Goal: Browse casually

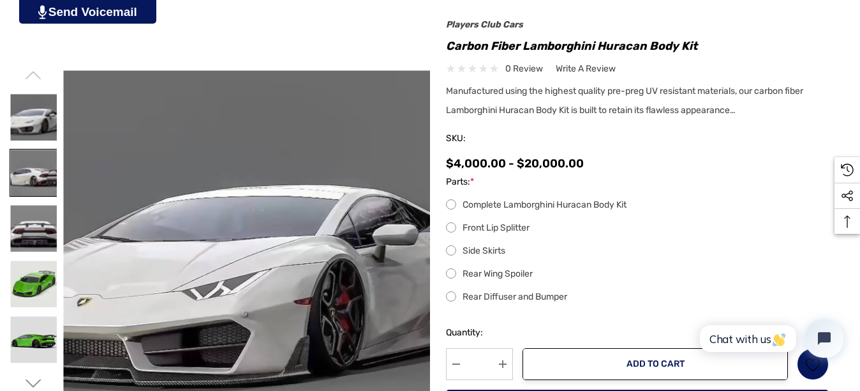
click at [31, 165] on img at bounding box center [33, 172] width 47 height 47
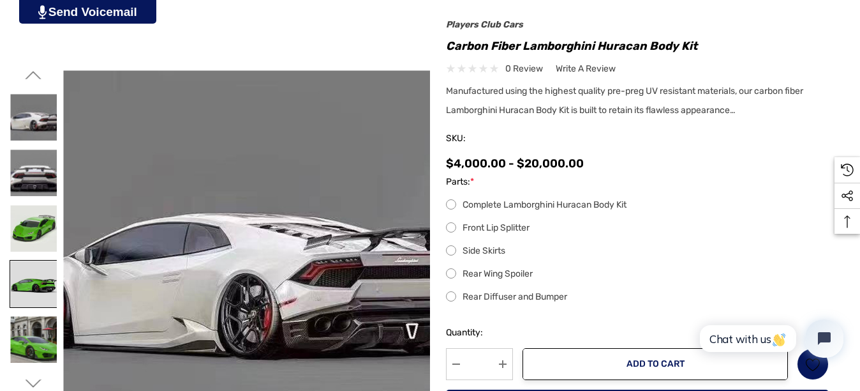
click at [49, 278] on img at bounding box center [33, 283] width 47 height 47
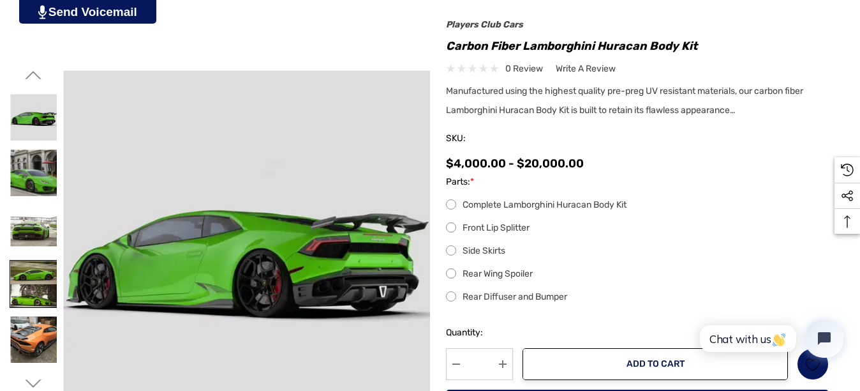
click at [44, 275] on img at bounding box center [33, 283] width 47 height 47
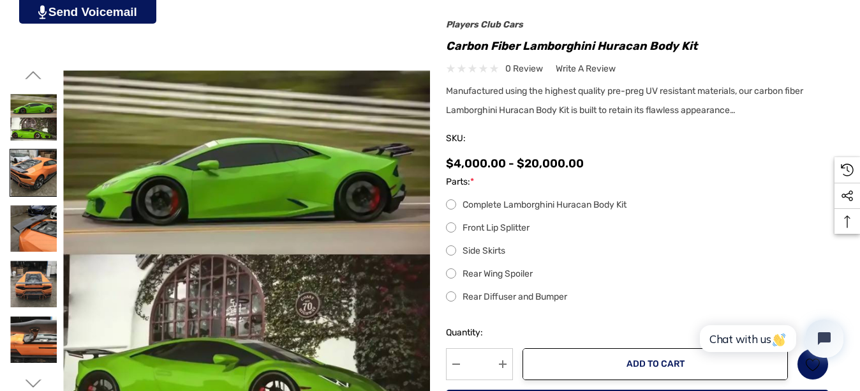
click at [41, 190] on img at bounding box center [33, 172] width 47 height 47
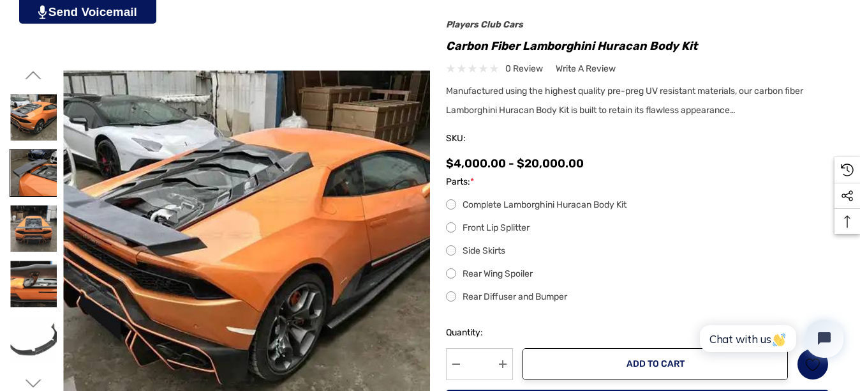
click at [41, 188] on img at bounding box center [33, 172] width 47 height 47
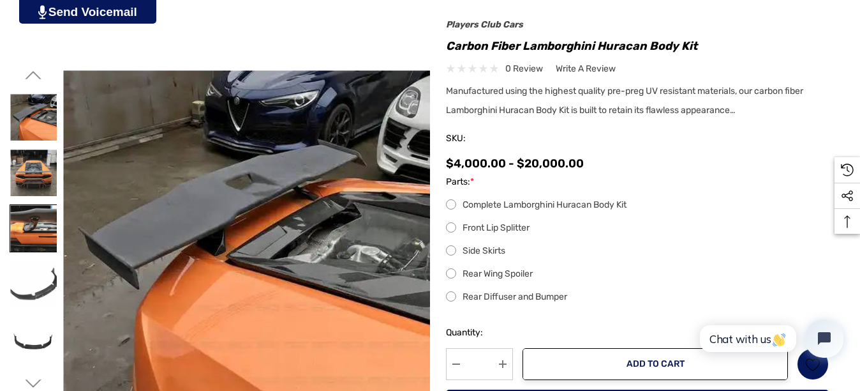
click at [34, 240] on img at bounding box center [33, 228] width 47 height 47
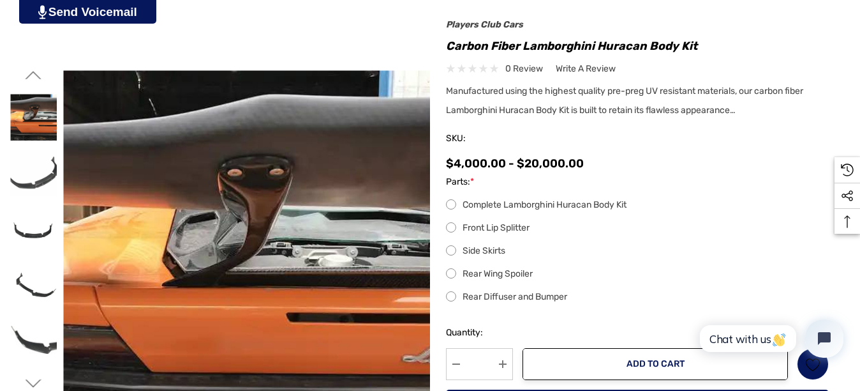
click at [37, 197] on div at bounding box center [34, 173] width 48 height 56
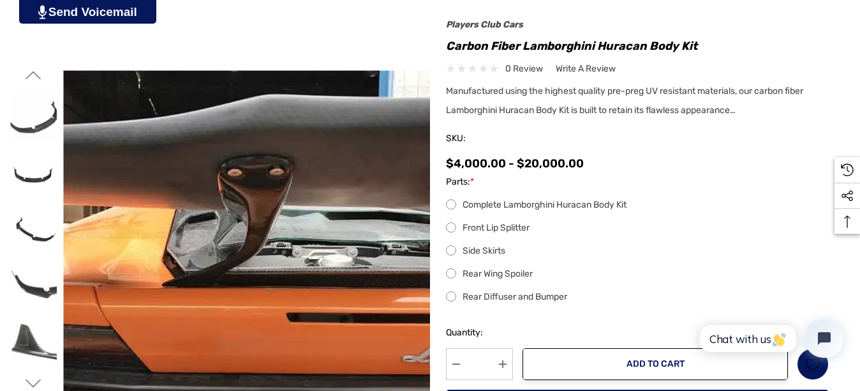
click at [41, 199] on div at bounding box center [34, 173] width 48 height 56
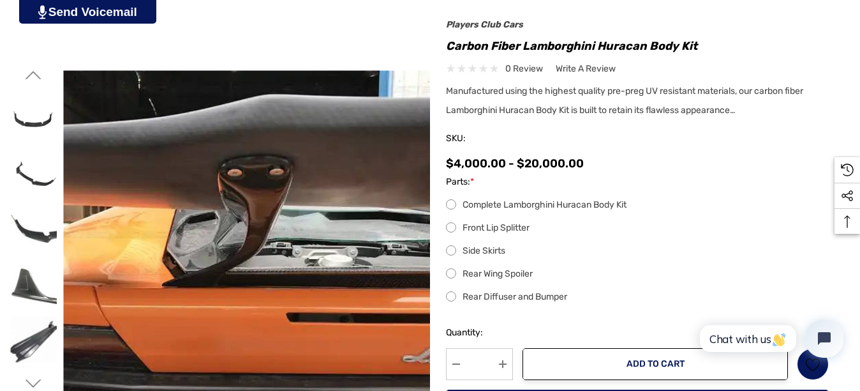
click at [41, 198] on div at bounding box center [34, 173] width 48 height 56
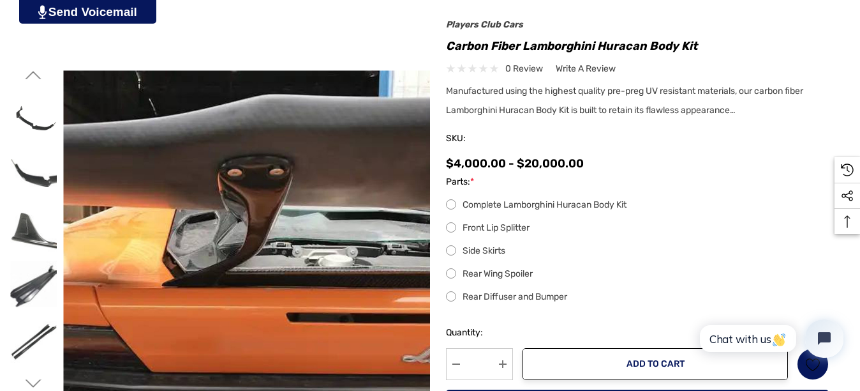
click at [41, 198] on div at bounding box center [34, 173] width 48 height 56
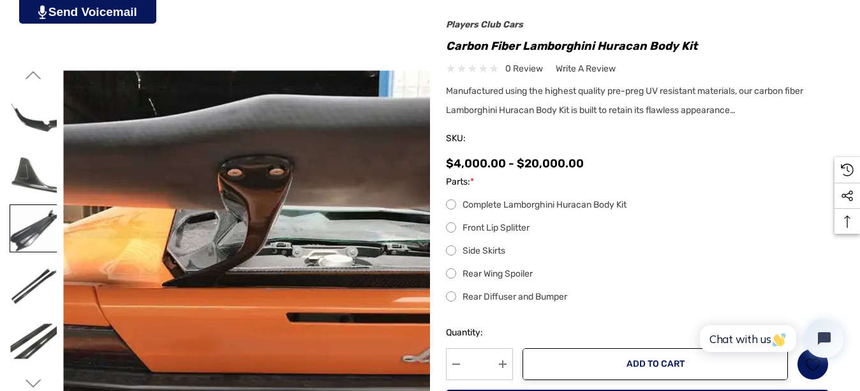
click at [31, 218] on img at bounding box center [33, 228] width 47 height 47
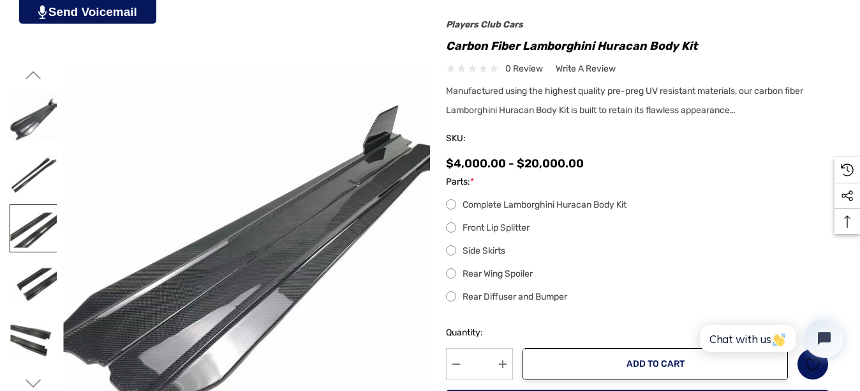
click at [34, 252] on link at bounding box center [34, 228] width 48 height 48
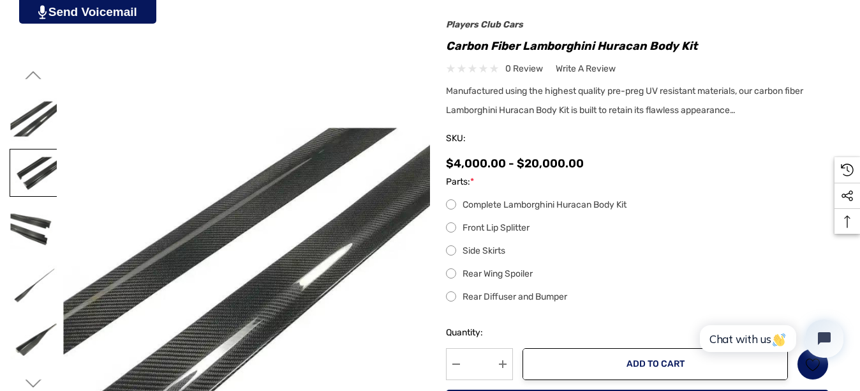
click at [40, 169] on img at bounding box center [33, 172] width 47 height 47
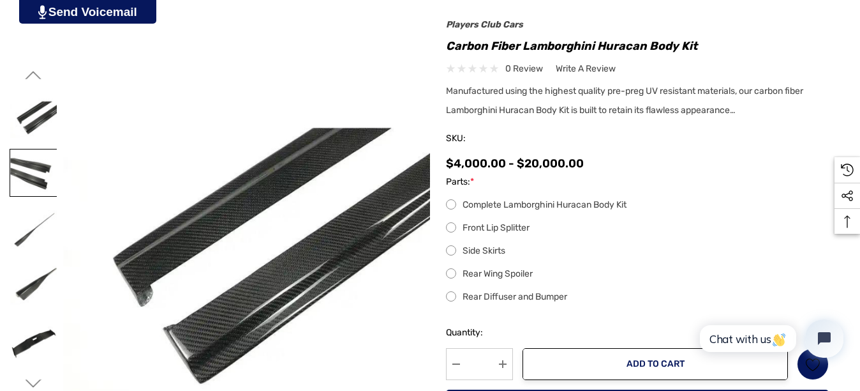
click at [41, 195] on img at bounding box center [33, 172] width 47 height 47
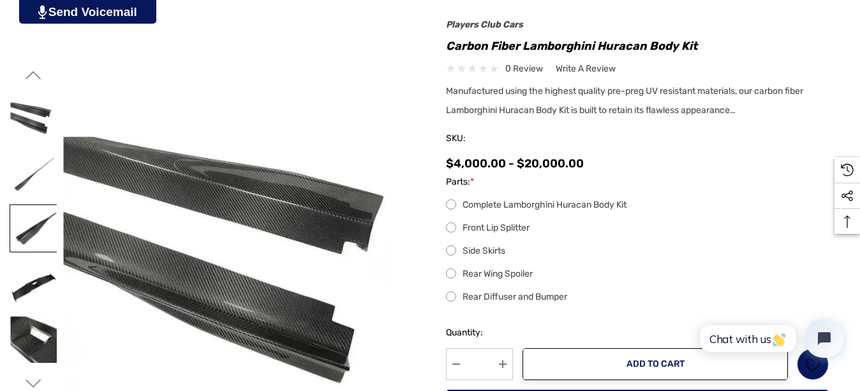
click at [45, 215] on img at bounding box center [33, 228] width 47 height 47
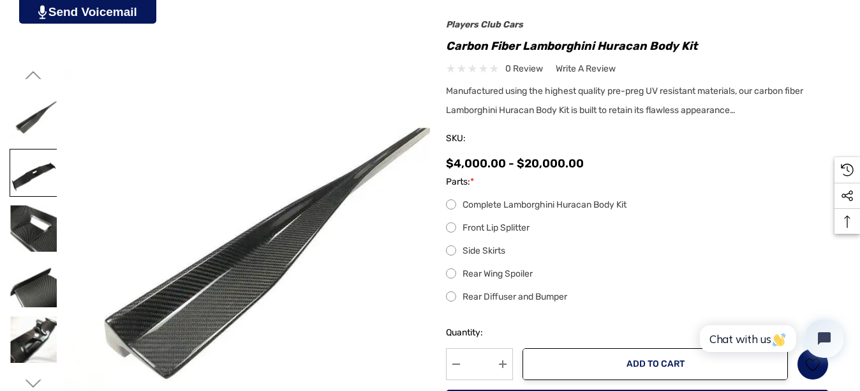
click at [47, 167] on img at bounding box center [33, 172] width 47 height 47
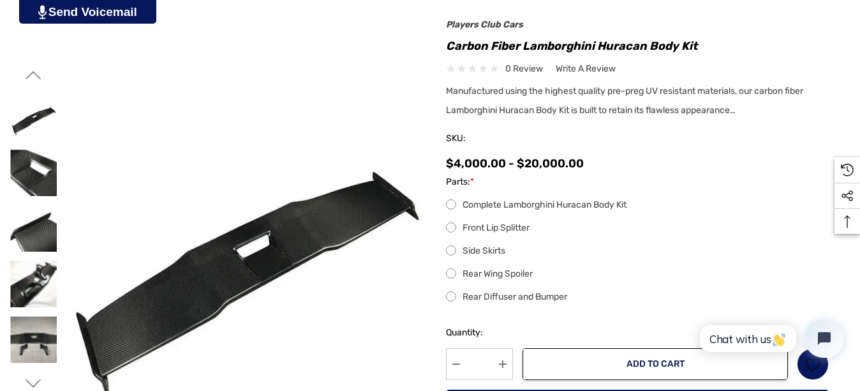
click at [42, 203] on div at bounding box center [34, 228] width 48 height 56
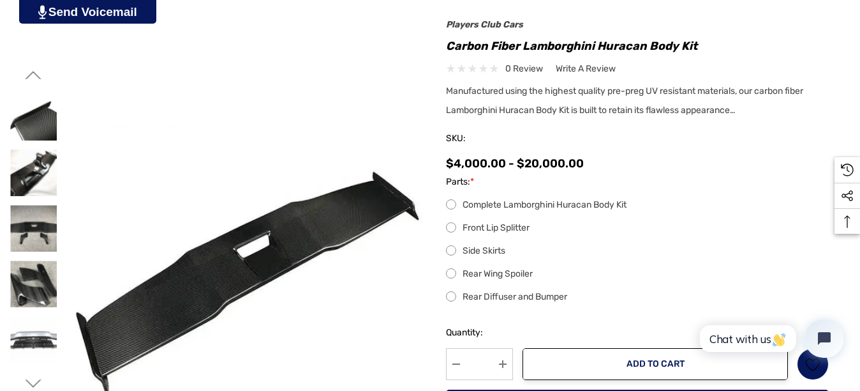
click at [40, 202] on div at bounding box center [34, 228] width 48 height 56
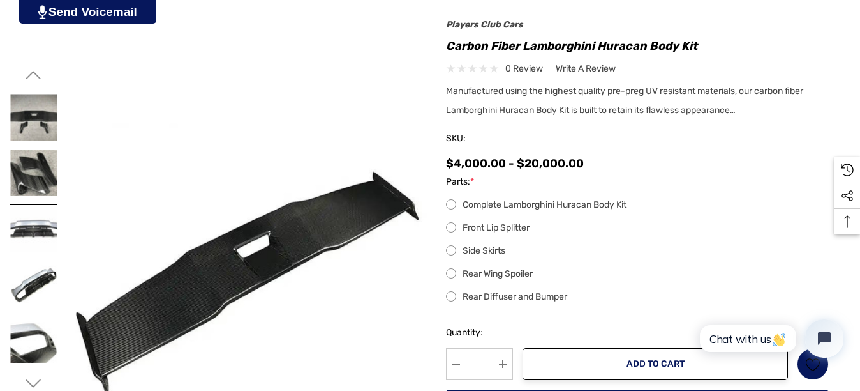
click at [41, 204] on link at bounding box center [34, 228] width 48 height 48
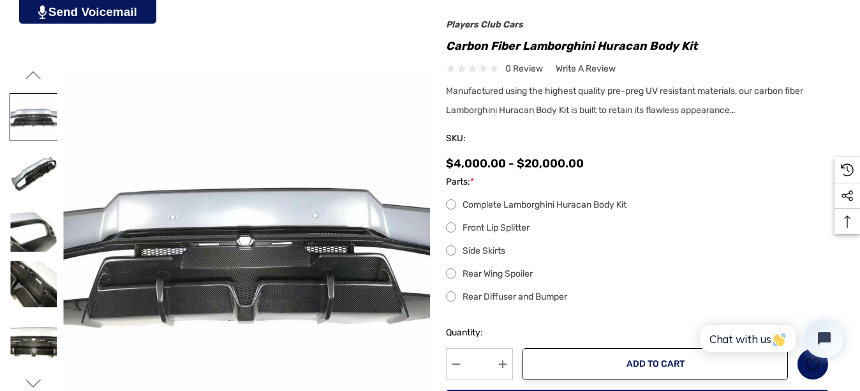
drag, startPoint x: 41, startPoint y: 113, endPoint x: 49, endPoint y: 110, distance: 8.1
click at [49, 110] on img at bounding box center [33, 117] width 47 height 47
